Goal: Transaction & Acquisition: Purchase product/service

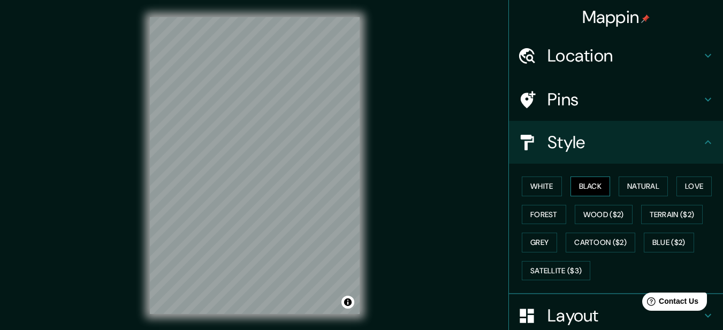
click at [577, 180] on button "Black" at bounding box center [590, 186] width 40 height 20
click at [540, 189] on button "White" at bounding box center [541, 186] width 40 height 20
click at [575, 185] on button "Black" at bounding box center [590, 186] width 40 height 20
click at [419, 193] on div "Mappin Location [GEOGRAPHIC_DATA][DATE][PERSON_NAME], [GEOGRAPHIC_DATA] [GEOGRA…" at bounding box center [361, 174] width 723 height 348
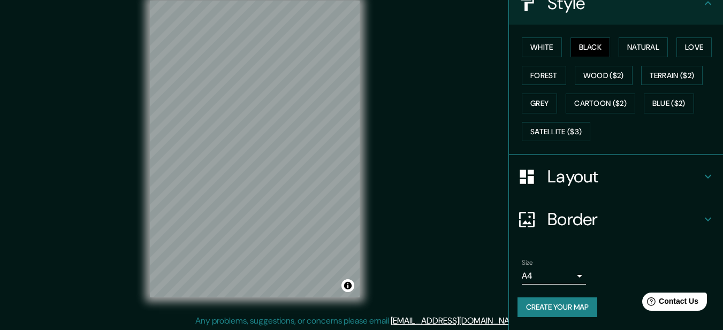
scroll to position [26, 0]
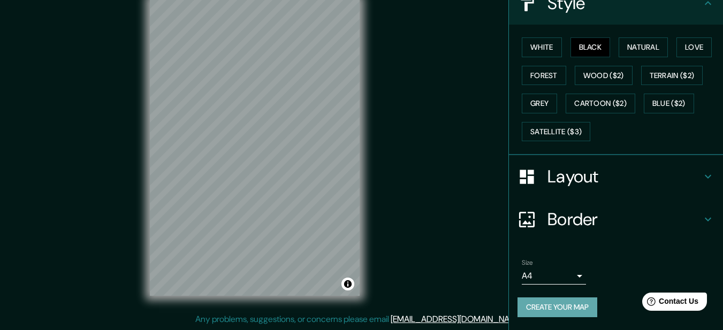
click at [564, 301] on button "Create your map" at bounding box center [557, 307] width 80 height 20
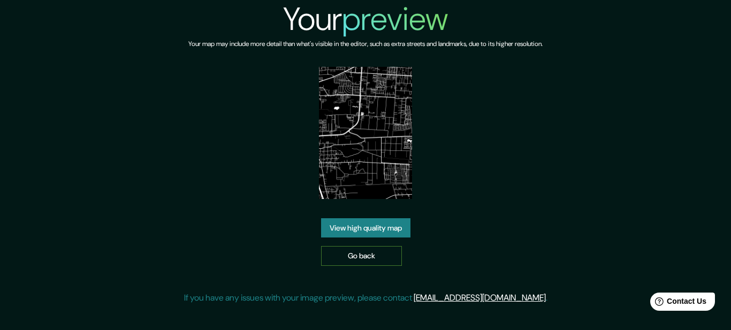
click at [371, 255] on link "Go back" at bounding box center [361, 256] width 81 height 20
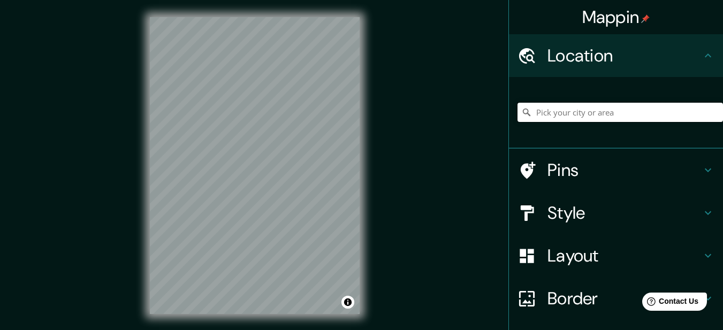
click at [572, 120] on input "Pick your city or area" at bounding box center [619, 112] width 205 height 19
click at [574, 116] on input "Pick your city or area" at bounding box center [619, 112] width 205 height 19
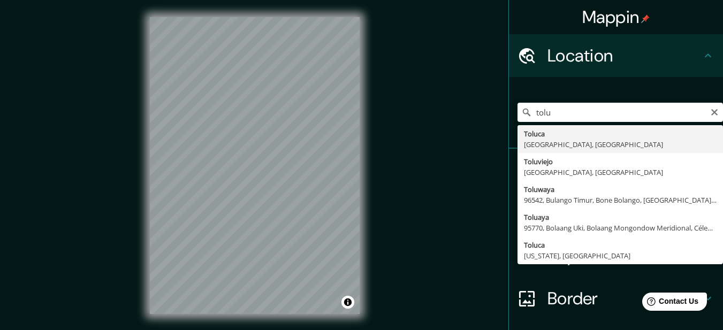
type input "Toluca, [GEOGRAPHIC_DATA], [GEOGRAPHIC_DATA]"
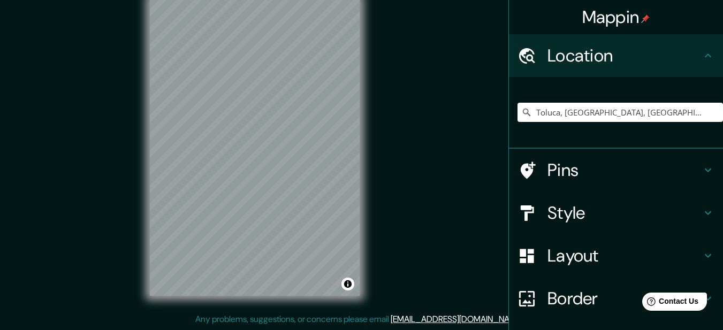
click at [593, 213] on h4 "Style" at bounding box center [624, 212] width 154 height 21
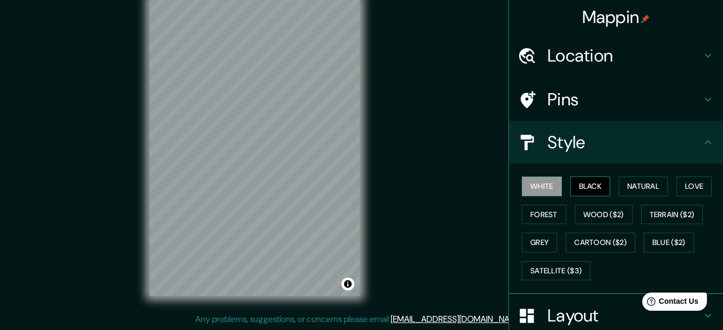
click at [587, 178] on button "Black" at bounding box center [590, 186] width 40 height 20
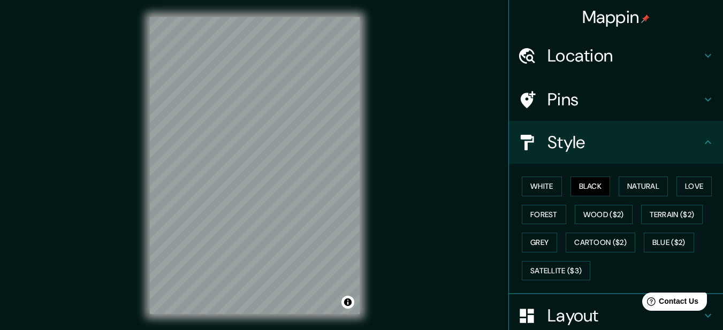
click at [437, 178] on div "Mappin Location [GEOGRAPHIC_DATA], [GEOGRAPHIC_DATA], [GEOGRAPHIC_DATA] Pins St…" at bounding box center [361, 174] width 723 height 348
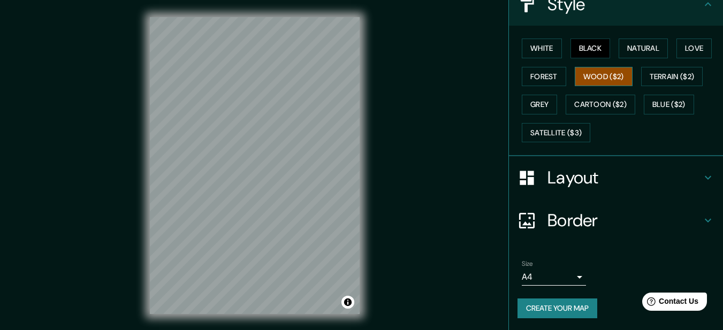
scroll to position [139, 0]
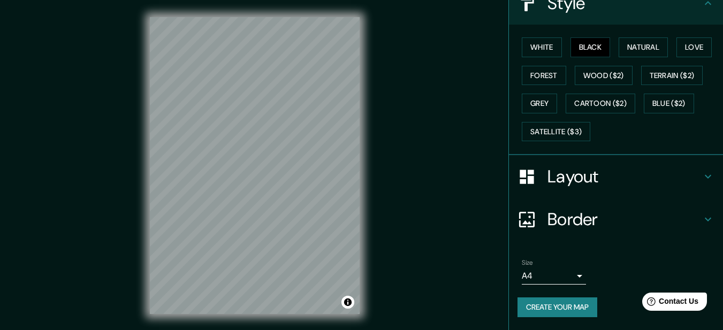
click at [583, 177] on h4 "Layout" at bounding box center [624, 176] width 154 height 21
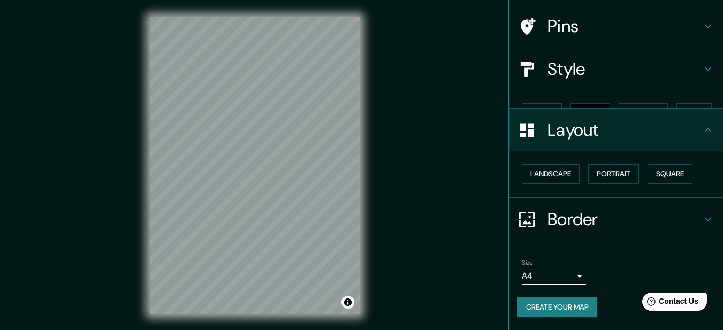
scroll to position [55, 0]
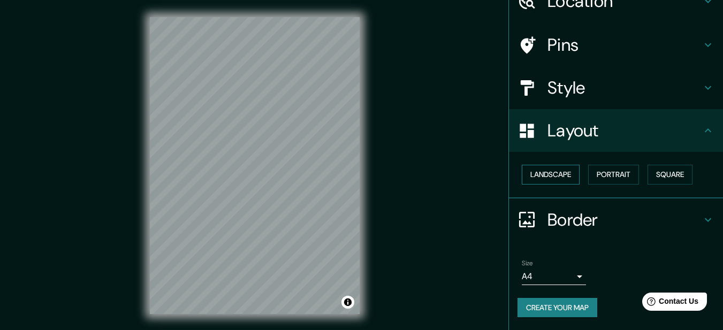
click at [557, 175] on button "Landscape" at bounding box center [550, 175] width 58 height 20
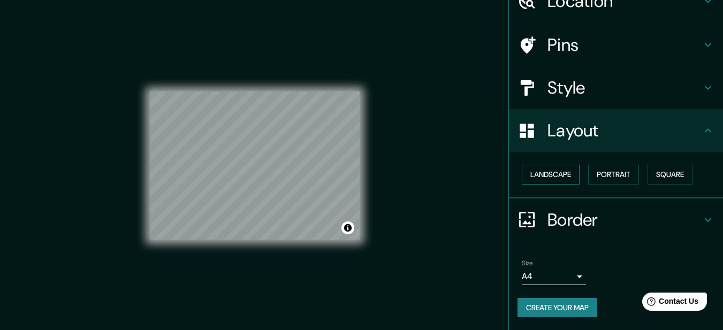
click at [557, 175] on button "Landscape" at bounding box center [550, 175] width 58 height 20
click at [602, 171] on button "Portrait" at bounding box center [613, 175] width 51 height 20
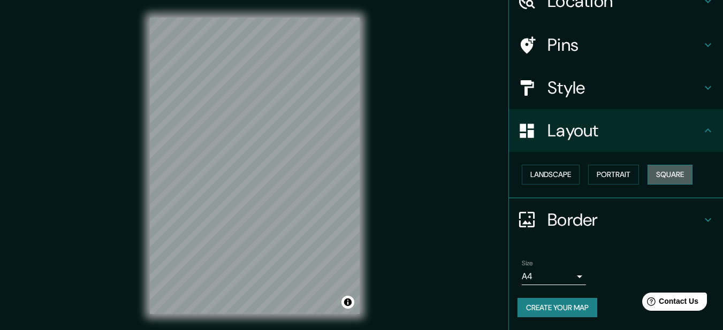
click at [652, 172] on button "Square" at bounding box center [669, 175] width 45 height 20
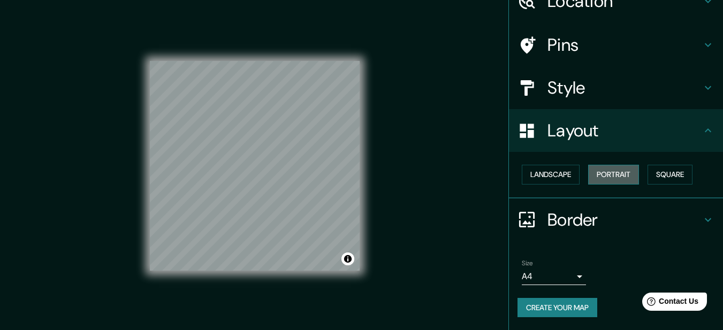
click at [618, 172] on button "Portrait" at bounding box center [613, 175] width 51 height 20
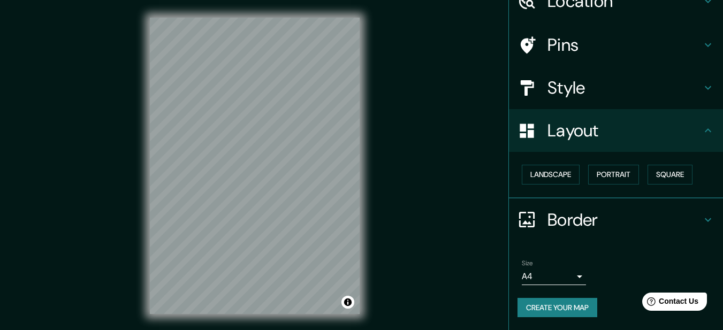
click at [496, 182] on div "Mappin Location [GEOGRAPHIC_DATA], [GEOGRAPHIC_DATA], [GEOGRAPHIC_DATA] Pins St…" at bounding box center [361, 174] width 723 height 348
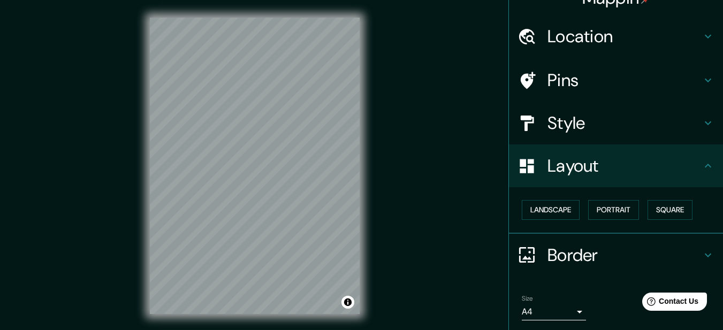
scroll to position [0, 0]
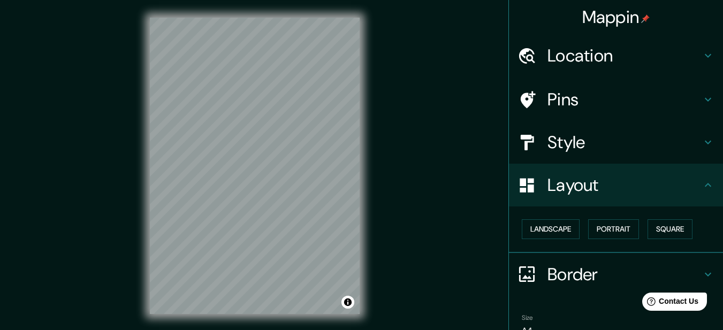
click at [579, 139] on h4 "Style" at bounding box center [624, 142] width 154 height 21
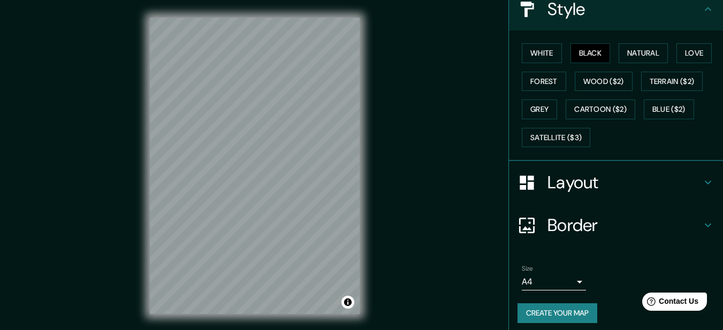
scroll to position [139, 0]
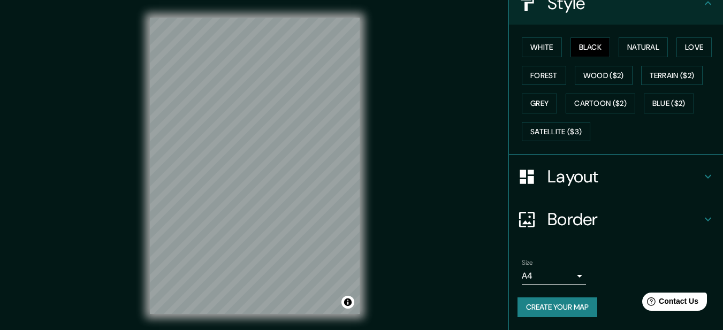
click at [554, 281] on body "Mappin Location Toluca, Estado de México, México Pins Style White Black Natural…" at bounding box center [361, 165] width 723 height 330
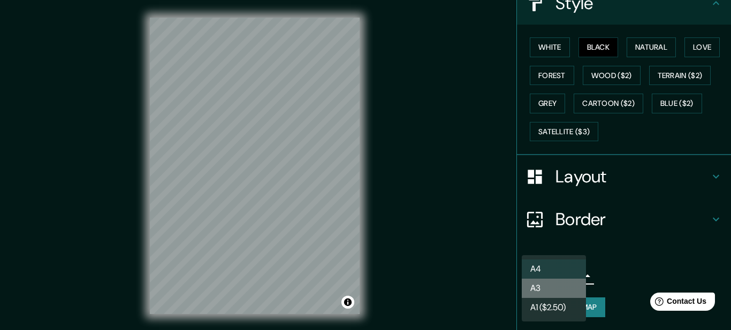
click at [553, 290] on li "A3" at bounding box center [553, 288] width 64 height 19
type input "a4"
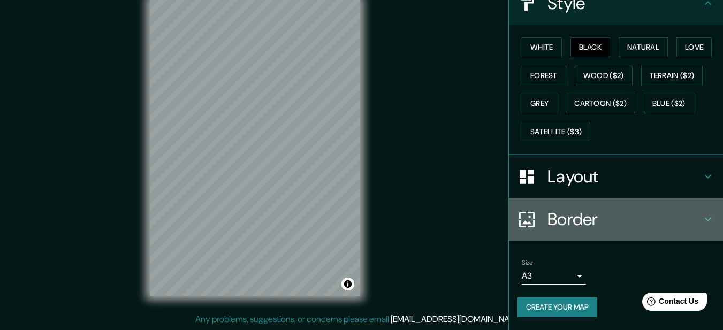
click at [589, 216] on h4 "Border" at bounding box center [624, 219] width 154 height 21
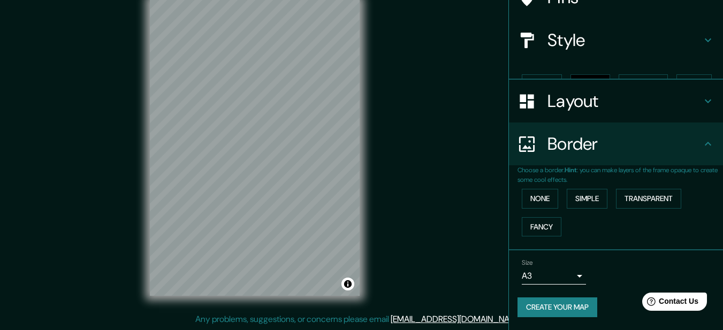
scroll to position [84, 0]
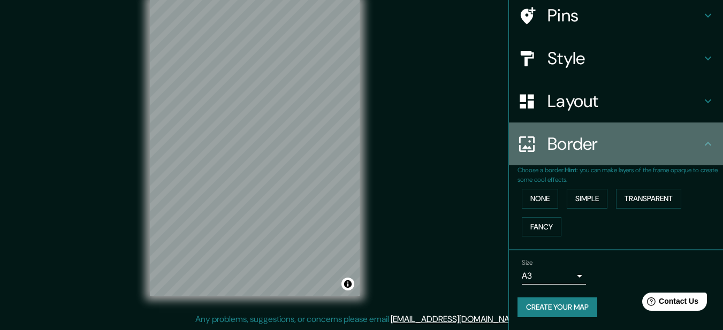
click at [629, 151] on h4 "Border" at bounding box center [624, 143] width 154 height 21
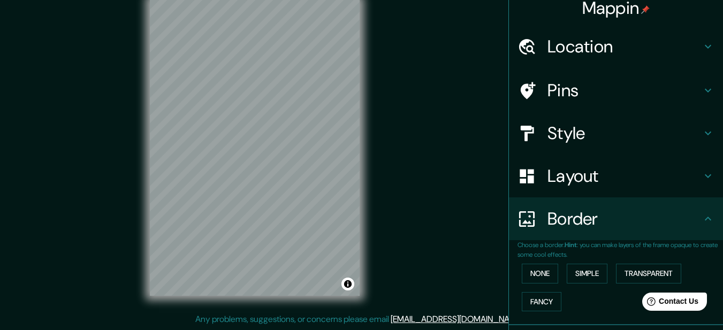
scroll to position [0, 0]
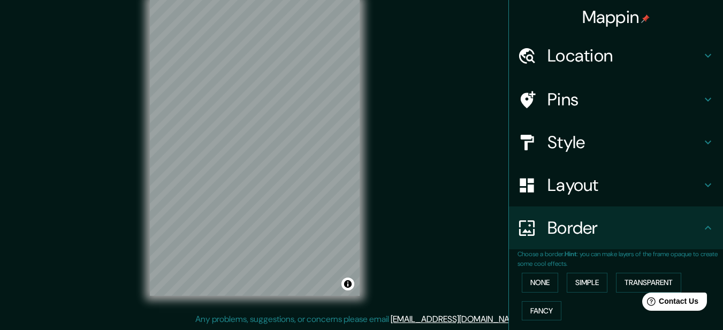
click at [592, 140] on h4 "Style" at bounding box center [624, 142] width 154 height 21
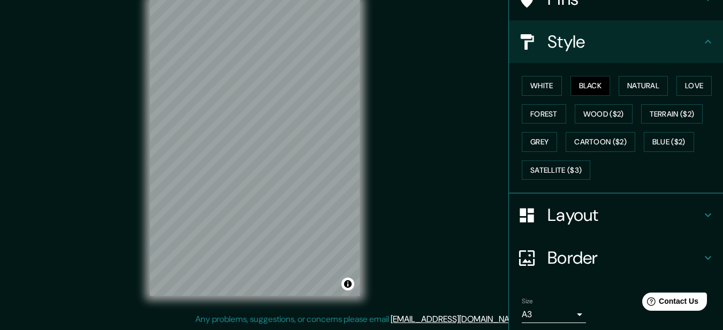
scroll to position [139, 0]
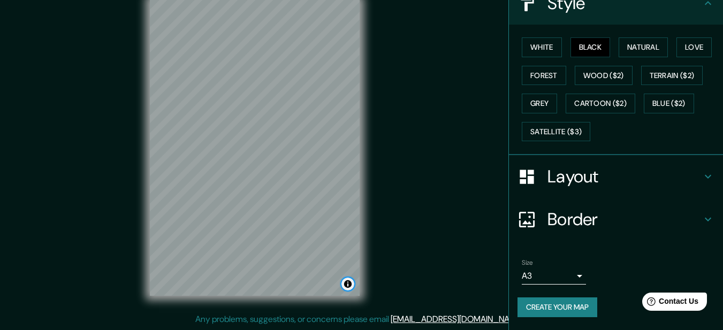
click at [348, 279] on button "Toggle attribution" at bounding box center [347, 284] width 13 height 13
click at [342, 280] on div "© Mapbox © OpenStreetMap Improve this map" at bounding box center [275, 284] width 158 height 13
click at [347, 278] on button "Toggle attribution" at bounding box center [347, 284] width 13 height 13
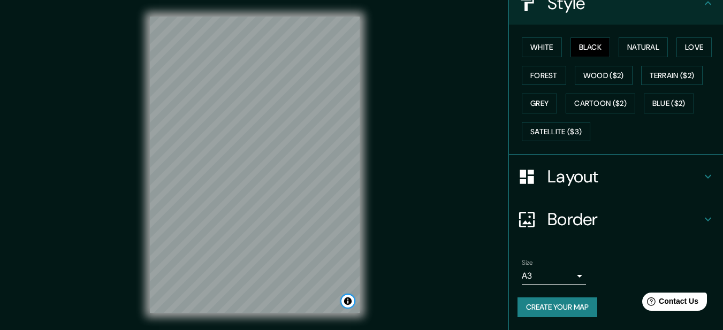
scroll to position [0, 0]
click at [327, 191] on div "© Mapbox © OpenStreetMap Improve this map" at bounding box center [255, 165] width 244 height 331
drag, startPoint x: 364, startPoint y: 191, endPoint x: 382, endPoint y: 151, distance: 44.0
click at [401, 133] on div "Mappin Location Toluca, Estado de México, México Pins Style White Black Natural…" at bounding box center [361, 174] width 723 height 348
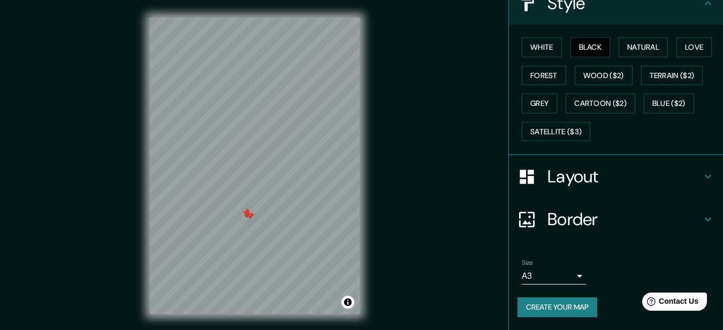
click at [246, 217] on div at bounding box center [249, 216] width 9 height 9
click at [272, 18] on div at bounding box center [255, 18] width 210 height 0
click at [268, 231] on div at bounding box center [270, 233] width 9 height 9
click at [270, 229] on div at bounding box center [270, 233] width 9 height 9
click at [277, 230] on div at bounding box center [276, 231] width 9 height 9
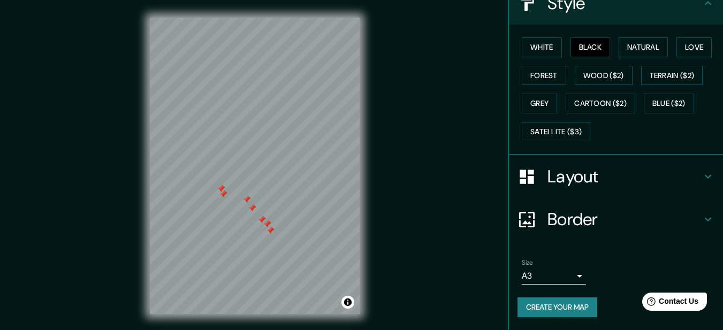
drag, startPoint x: 271, startPoint y: 230, endPoint x: 265, endPoint y: 227, distance: 6.5
click at [270, 230] on div at bounding box center [270, 230] width 9 height 9
click at [262, 222] on div at bounding box center [261, 220] width 9 height 9
click at [265, 225] on div at bounding box center [267, 224] width 9 height 9
click at [251, 207] on div at bounding box center [252, 208] width 9 height 9
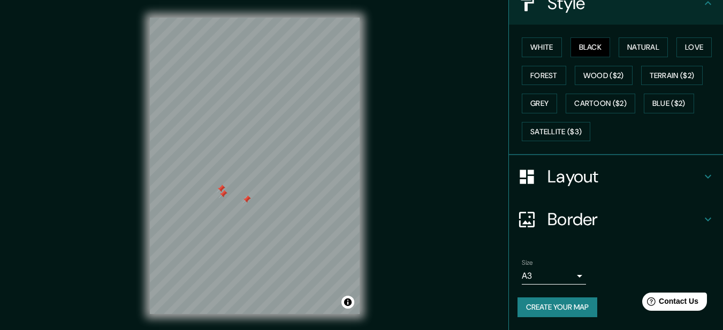
click at [247, 198] on div at bounding box center [246, 199] width 9 height 9
click at [220, 193] on div at bounding box center [223, 194] width 9 height 9
click at [231, 196] on div at bounding box center [232, 194] width 9 height 9
click at [225, 192] on div at bounding box center [221, 189] width 9 height 9
click at [370, 251] on div "© Mapbox © OpenStreetMap Improve this map" at bounding box center [255, 165] width 244 height 331
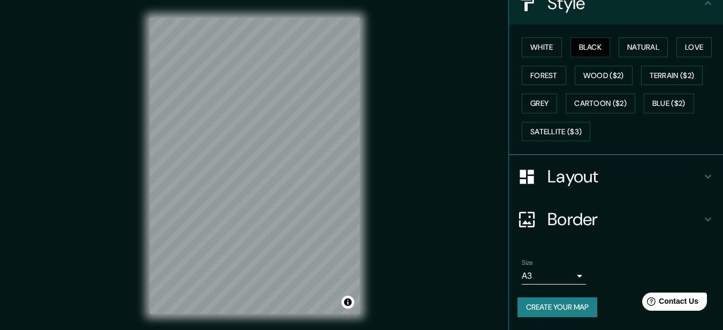
click at [375, 244] on div "© Mapbox © OpenStreetMap Improve this map" at bounding box center [255, 165] width 244 height 331
click at [349, 145] on div "Mappin Location Toluca, Estado de México, México Pins Style White Black Natural…" at bounding box center [361, 174] width 723 height 348
drag, startPoint x: 385, startPoint y: 129, endPoint x: 121, endPoint y: 180, distance: 268.6
click at [120, 181] on div "Mappin Location Toluca, Estado de México, México Pins Style White Black Natural…" at bounding box center [361, 174] width 723 height 348
click at [287, 170] on div at bounding box center [287, 169] width 9 height 9
